Goal: Book appointment/travel/reservation

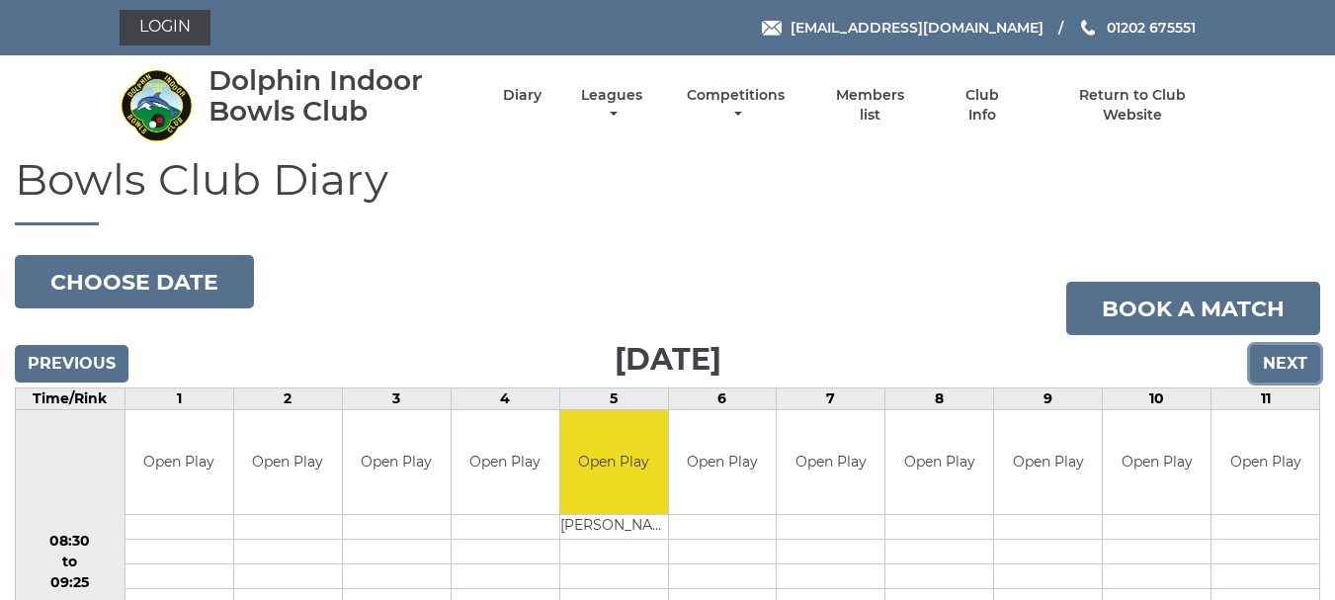
click at [1264, 368] on input "Next" at bounding box center [1285, 364] width 70 height 38
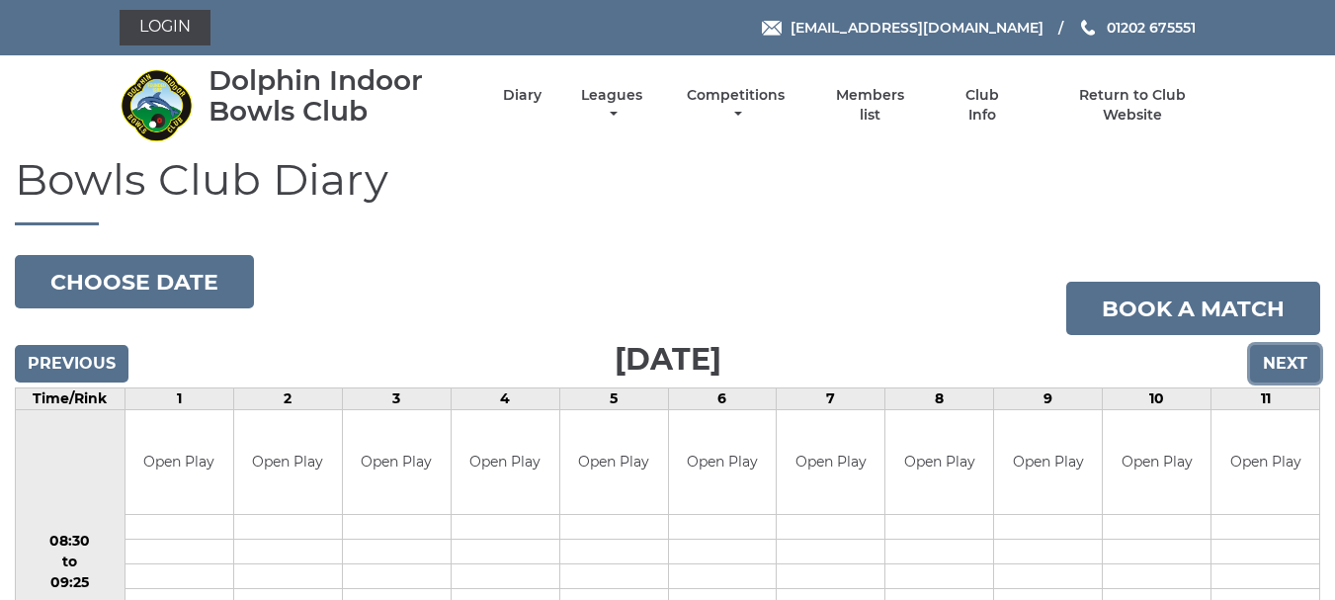
click at [1264, 368] on input "Next" at bounding box center [1285, 364] width 70 height 38
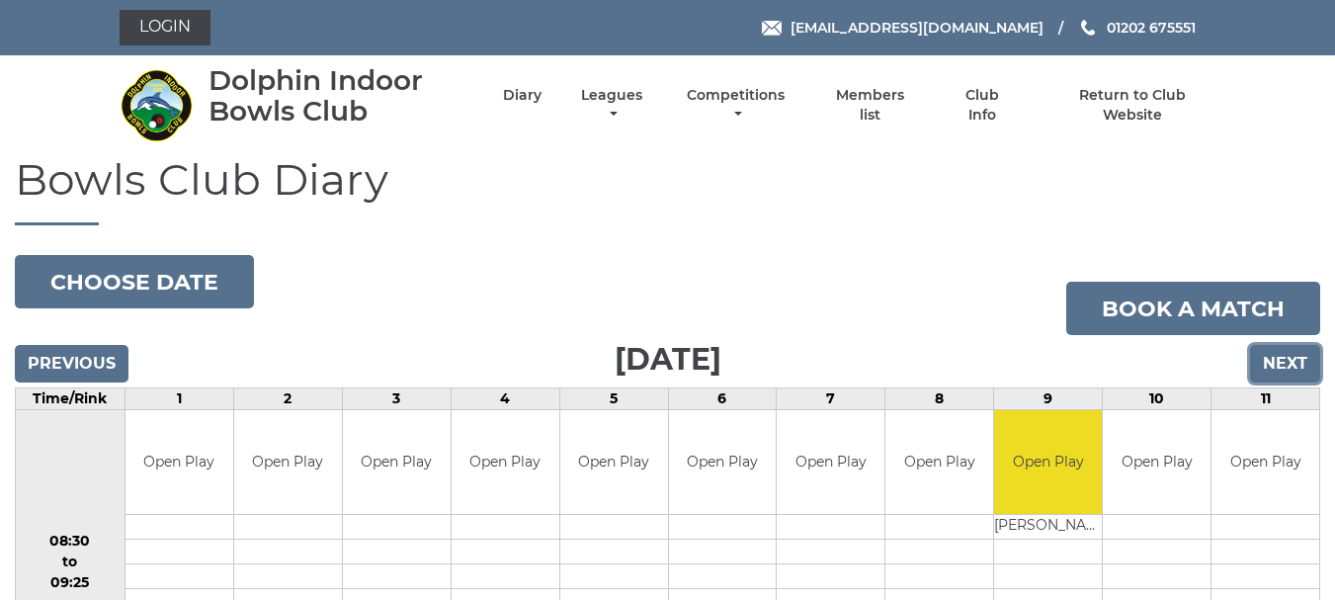
click at [1264, 368] on input "Next" at bounding box center [1285, 364] width 70 height 38
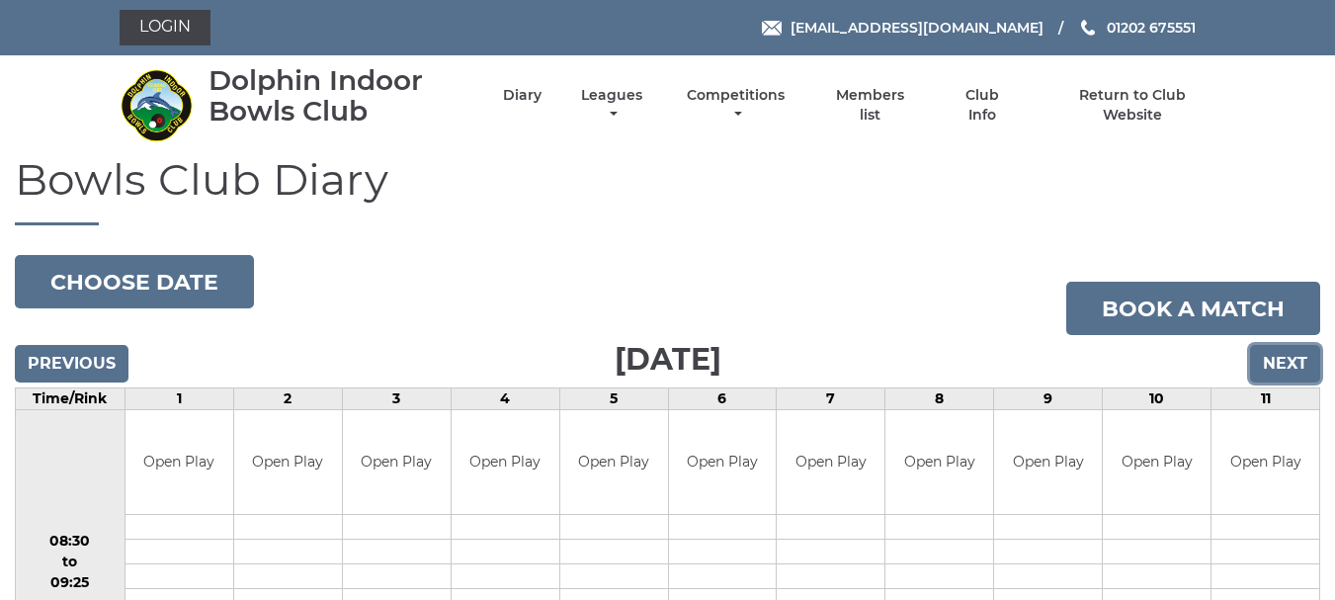
click at [1264, 368] on input "Next" at bounding box center [1285, 364] width 70 height 38
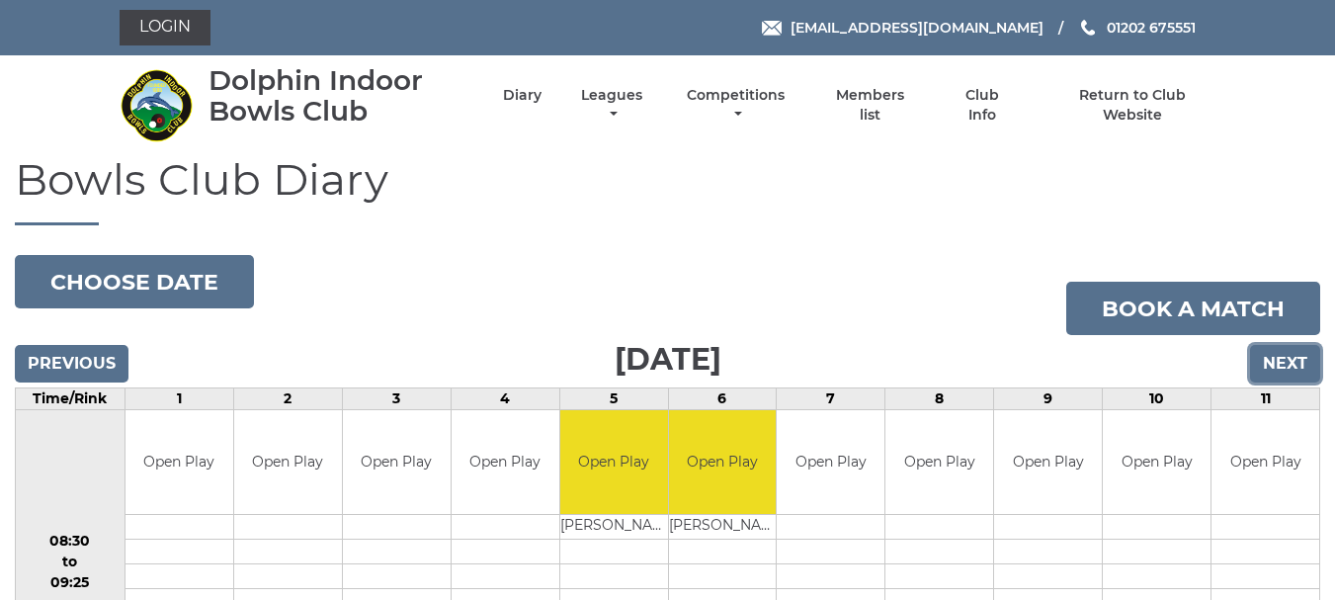
click at [1264, 368] on input "Next" at bounding box center [1285, 364] width 70 height 38
